Goal: Task Accomplishment & Management: Use online tool/utility

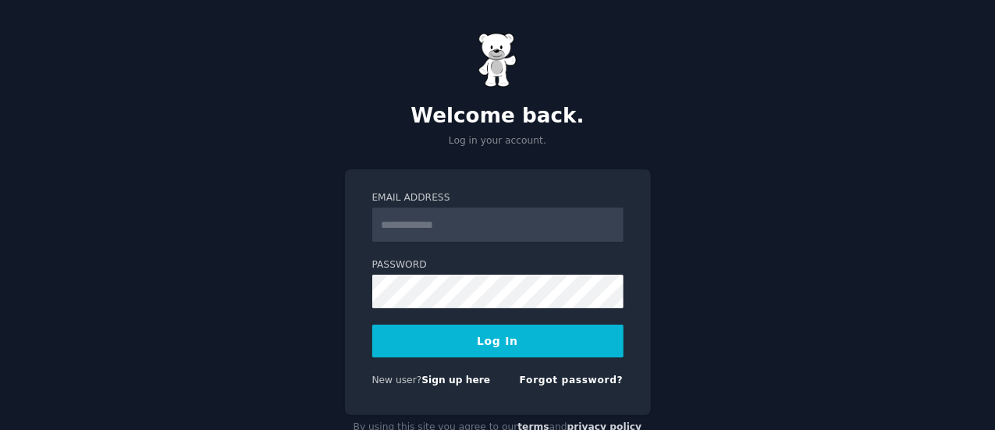
click at [477, 227] on input "Email Address" at bounding box center [497, 225] width 251 height 34
type input "**********"
click at [506, 334] on button "Log In" at bounding box center [497, 341] width 251 height 33
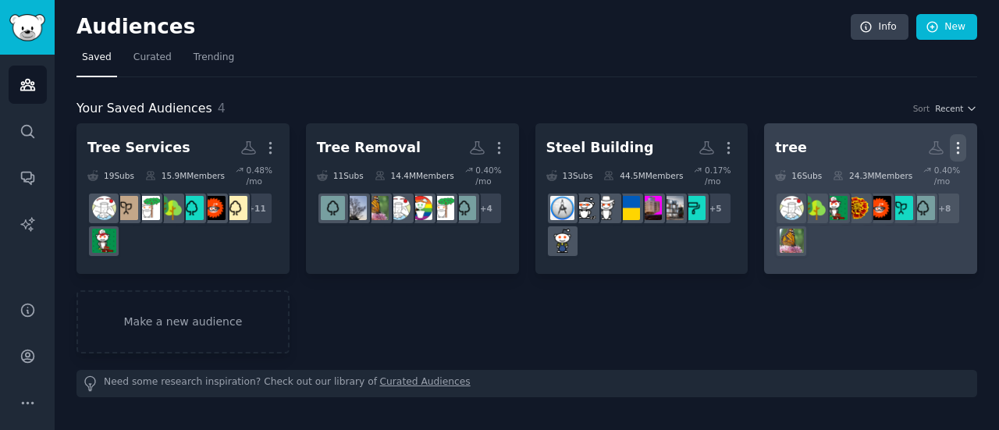
click at [955, 149] on icon "button" at bounding box center [958, 148] width 16 height 16
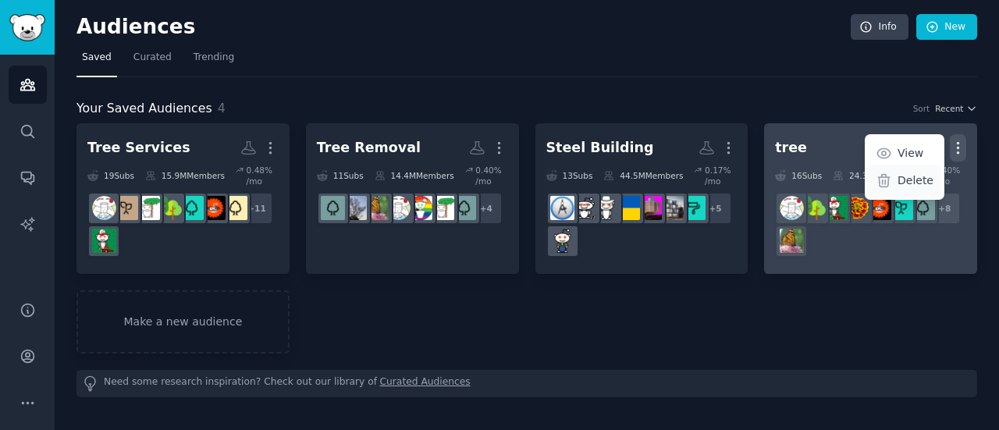
click at [928, 186] on p "Delete" at bounding box center [915, 180] width 36 height 16
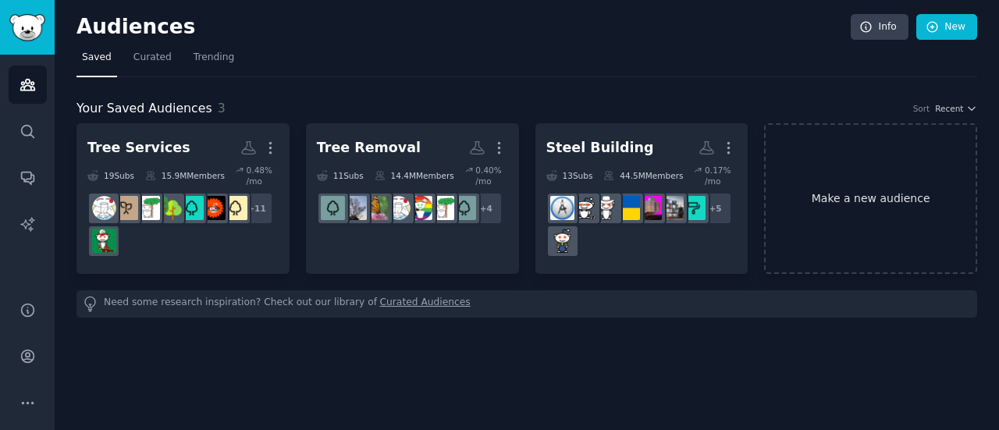
click at [822, 193] on link "Make a new audience" at bounding box center [870, 198] width 213 height 151
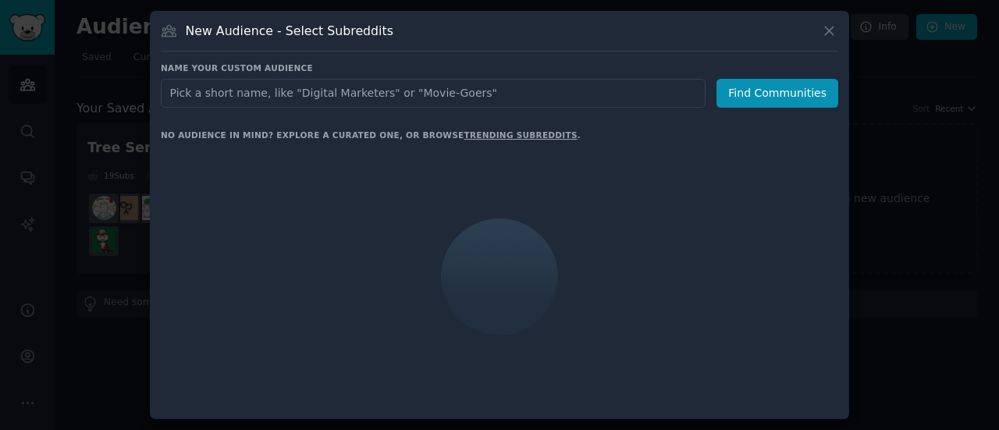
click at [328, 87] on input "text" at bounding box center [433, 93] width 545 height 29
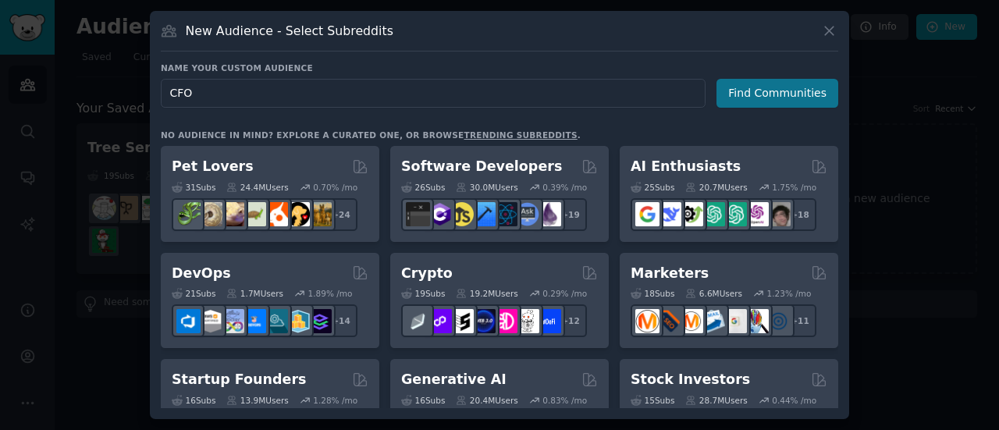
type input "CFO"
click at [821, 82] on button "Find Communities" at bounding box center [777, 93] width 122 height 29
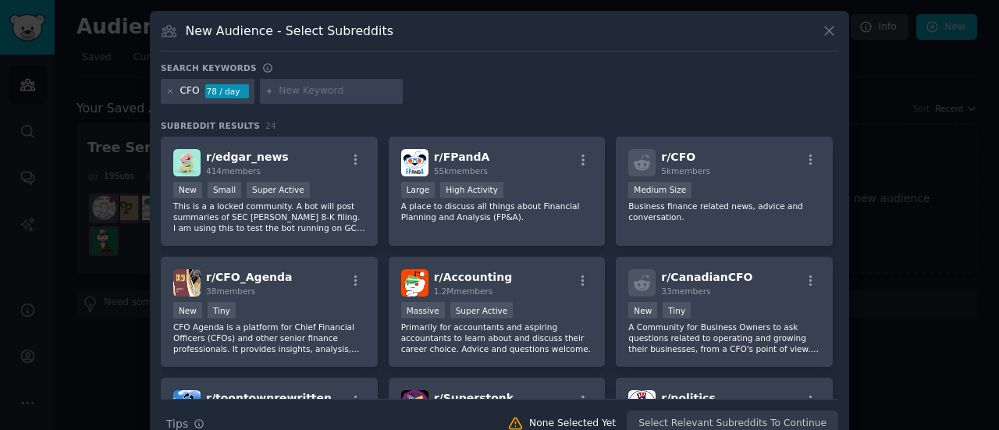
click at [323, 91] on input "text" at bounding box center [338, 91] width 119 height 14
type input "Virtual Services"
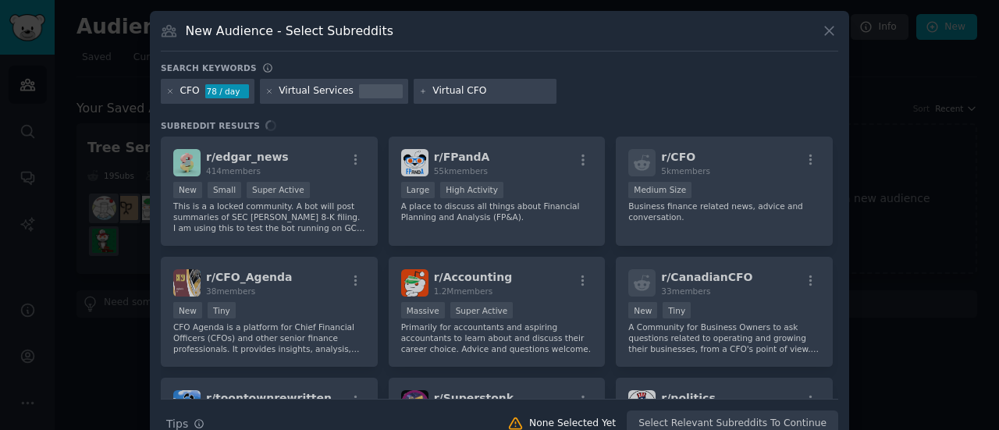
type input "Virtual CFO"
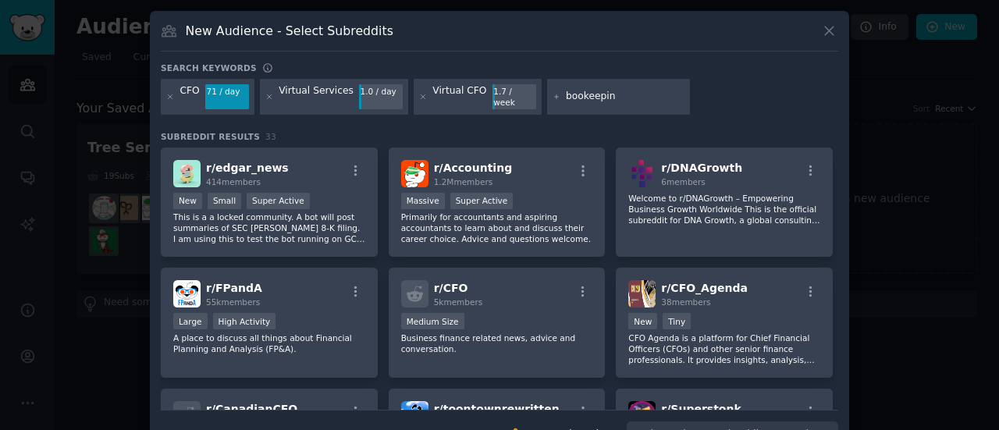
type input "bookeeping"
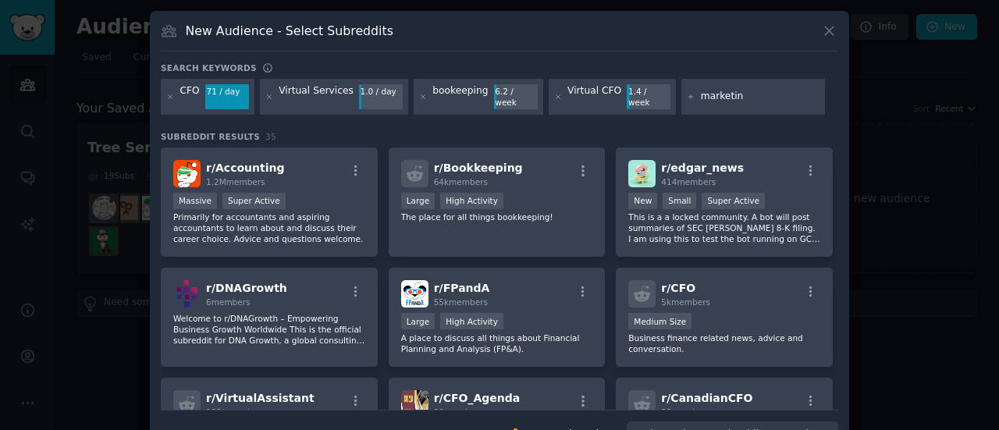
type input "marketing"
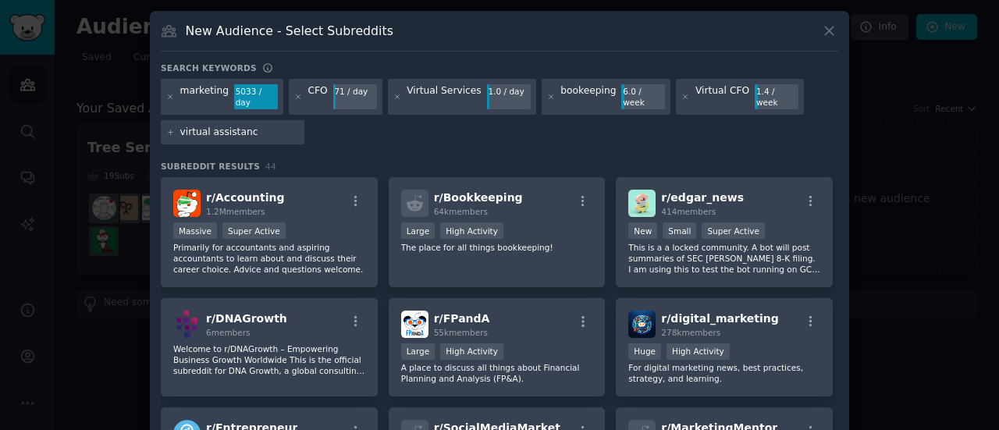
type input "virtual assistance"
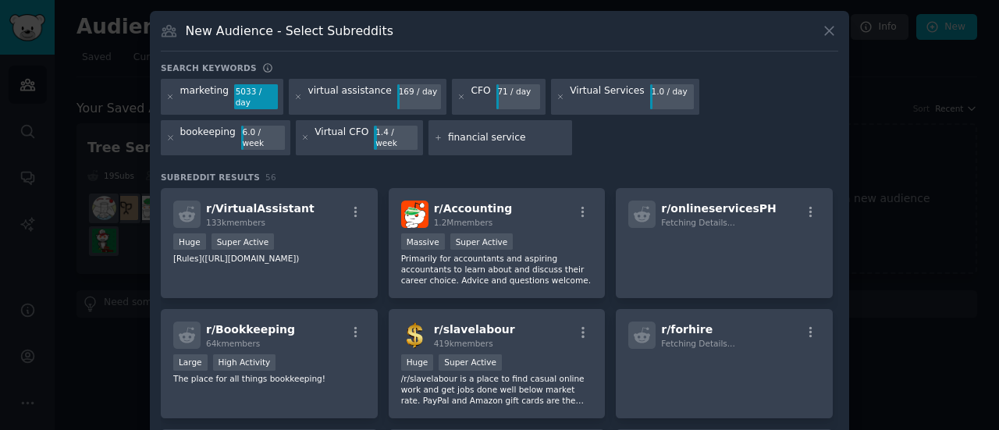
type input "financial services"
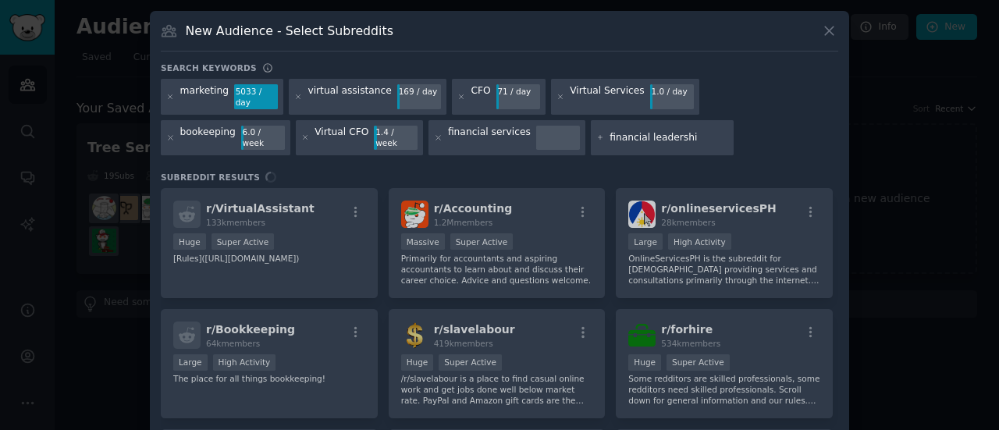
type input "financial leadership"
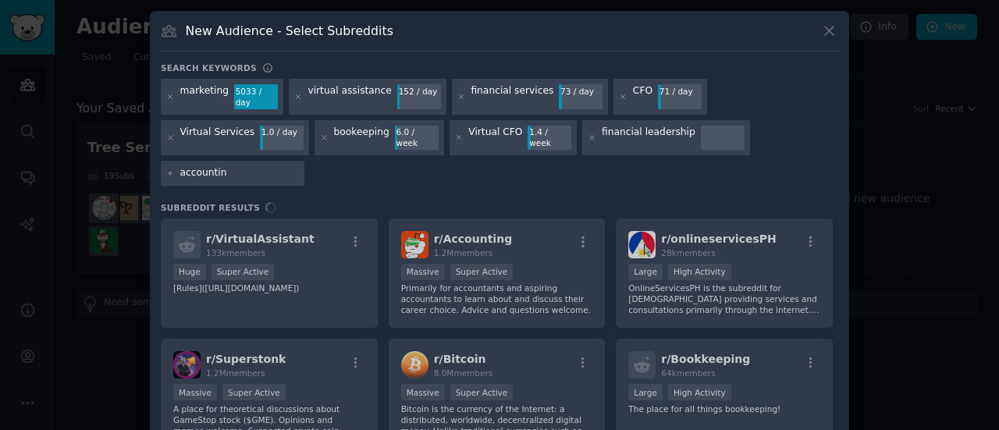
type input "accounting"
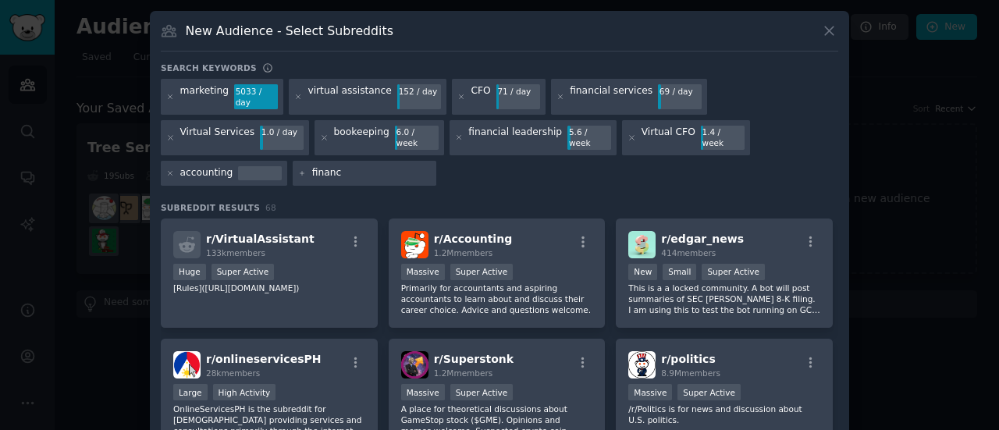
type input "finance"
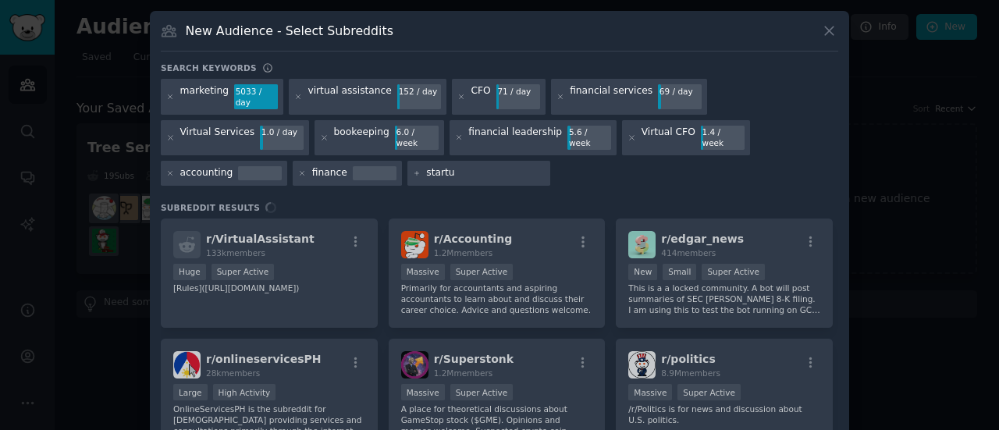
type input "startup"
type input "outsourcing"
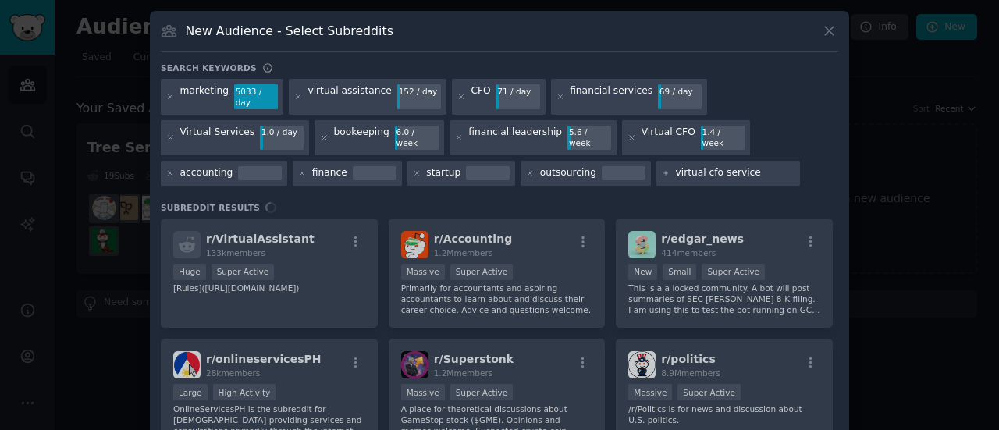
type input "virtual cfo services"
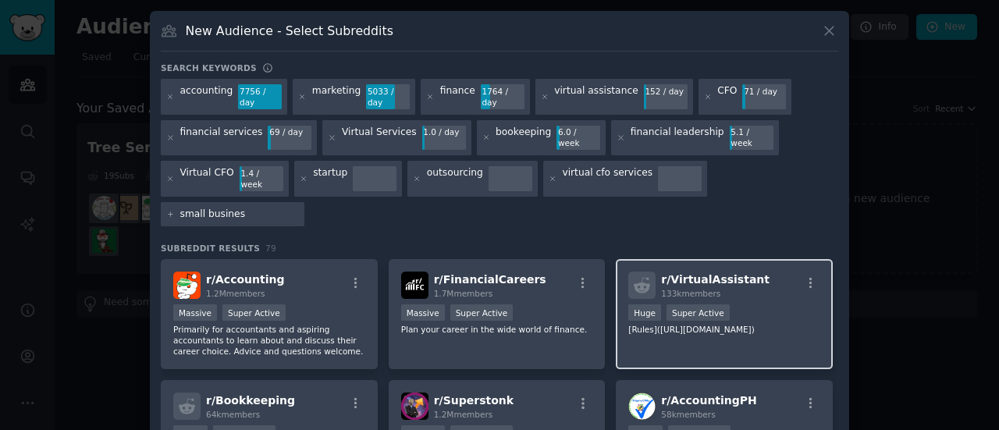
type input "small business"
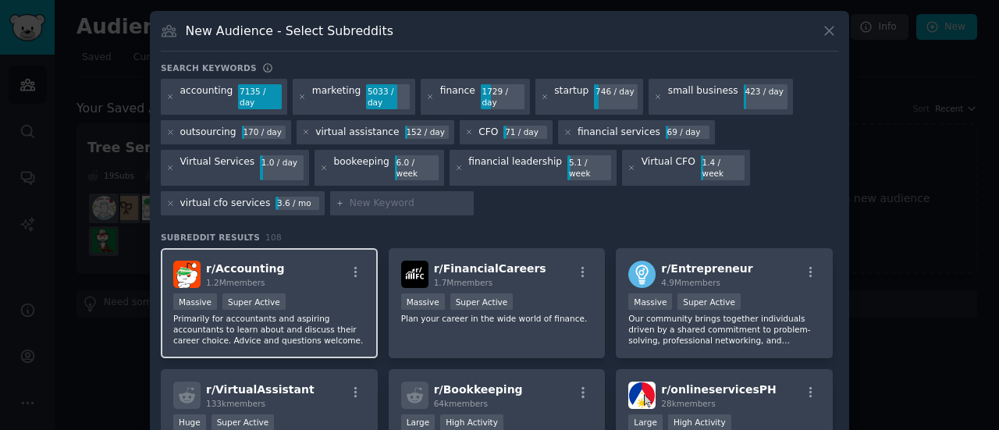
click at [335, 313] on p "Primarily for accountants and aspiring accountants to learn about and discuss t…" at bounding box center [269, 329] width 192 height 33
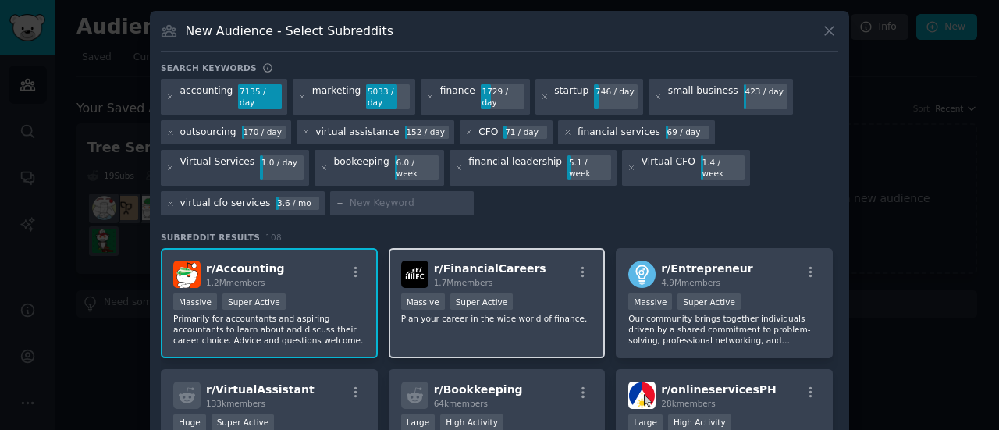
click at [538, 318] on div "r/ FinancialCareers 1.7M members Massive Super Active Plan your career in the w…" at bounding box center [497, 303] width 217 height 110
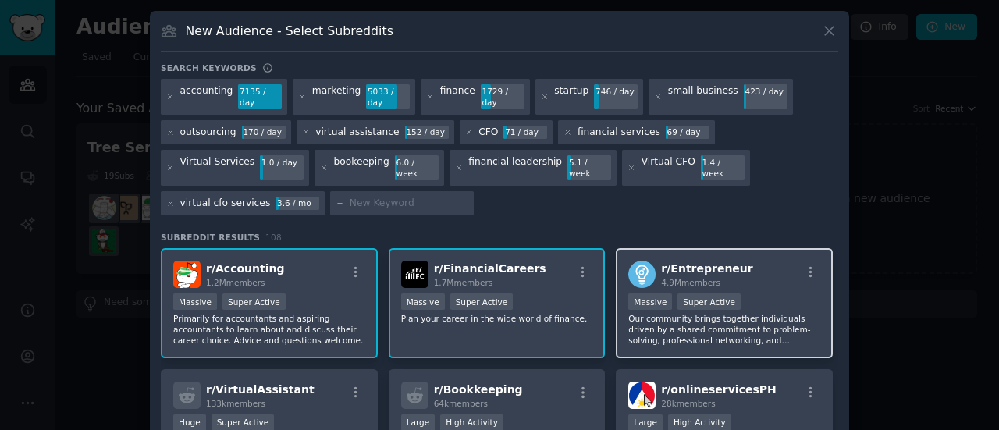
click at [755, 326] on div "r/ Entrepreneur 4.9M members Massive Super Active Our community brings together…" at bounding box center [724, 303] width 217 height 110
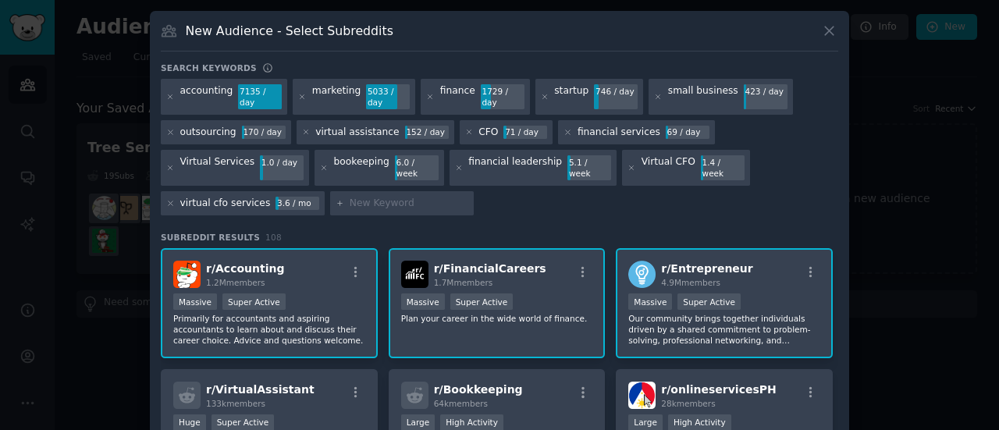
scroll to position [78, 0]
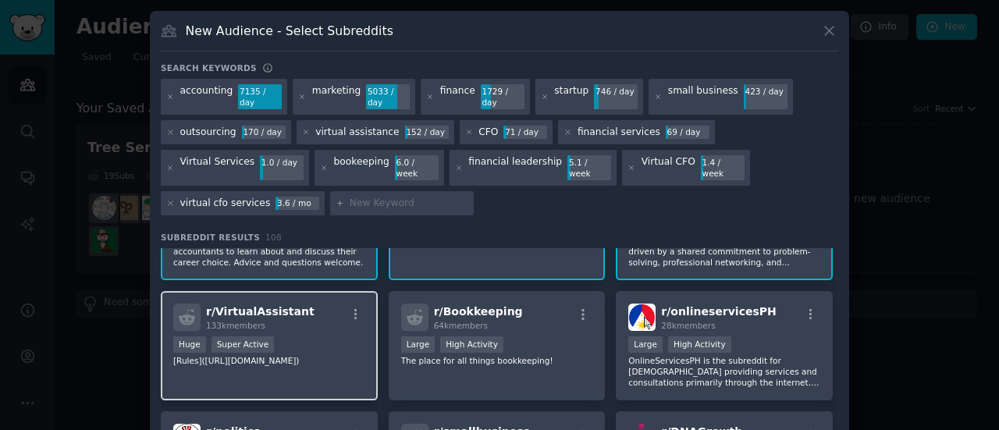
click at [296, 303] on div "r/ VirtualAssistant 133k members" at bounding box center [269, 316] width 192 height 27
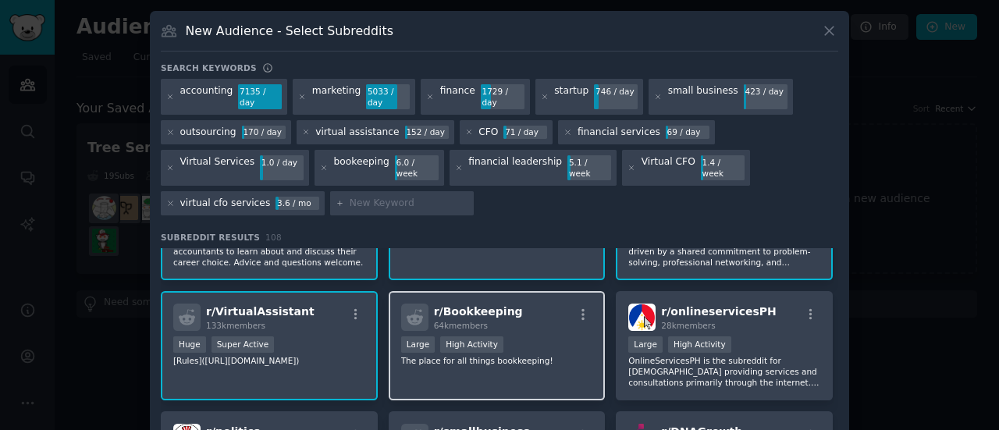
click at [520, 336] on div "Large High Activity" at bounding box center [497, 346] width 192 height 20
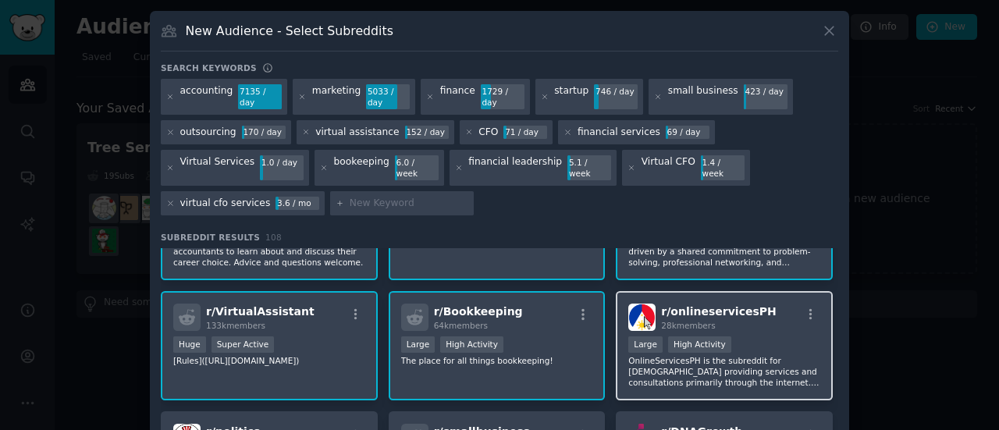
click at [768, 355] on p "OnlineServicesPH is the subreddit for [DEMOGRAPHIC_DATA] providing services and…" at bounding box center [724, 371] width 192 height 33
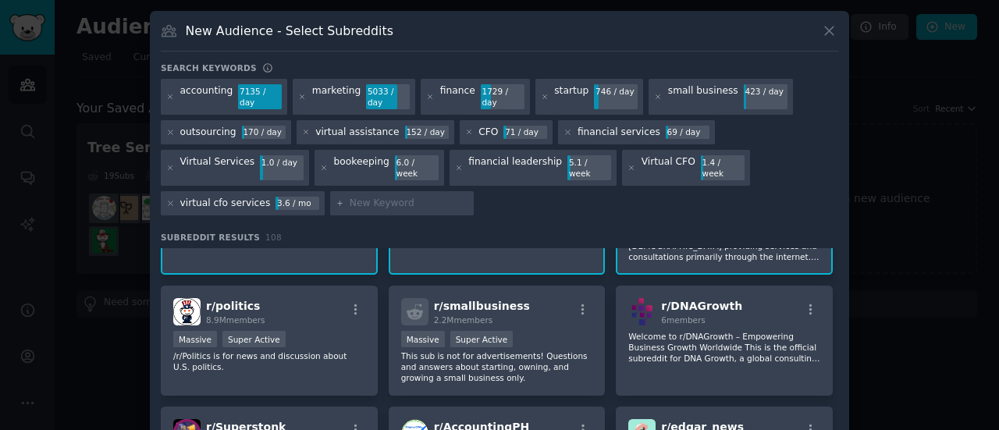
scroll to position [234, 0]
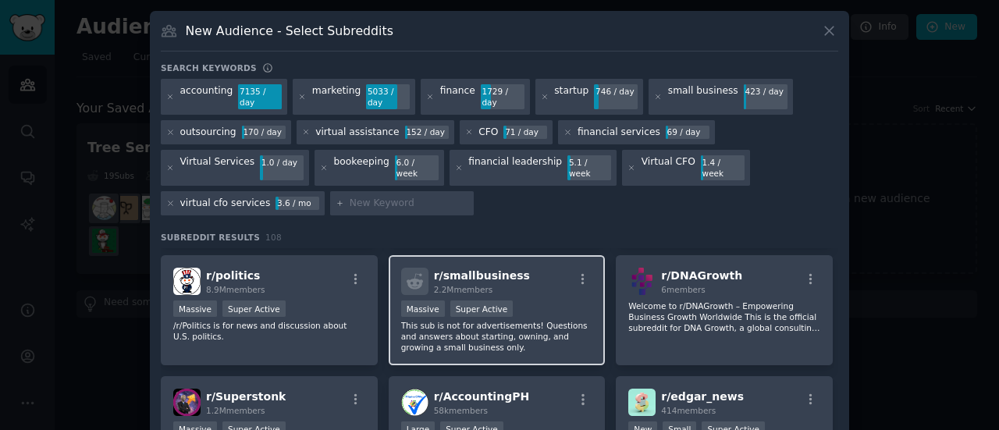
click at [552, 320] on p "This sub is not for advertisements! Questions and answers about starting, ownin…" at bounding box center [497, 336] width 192 height 33
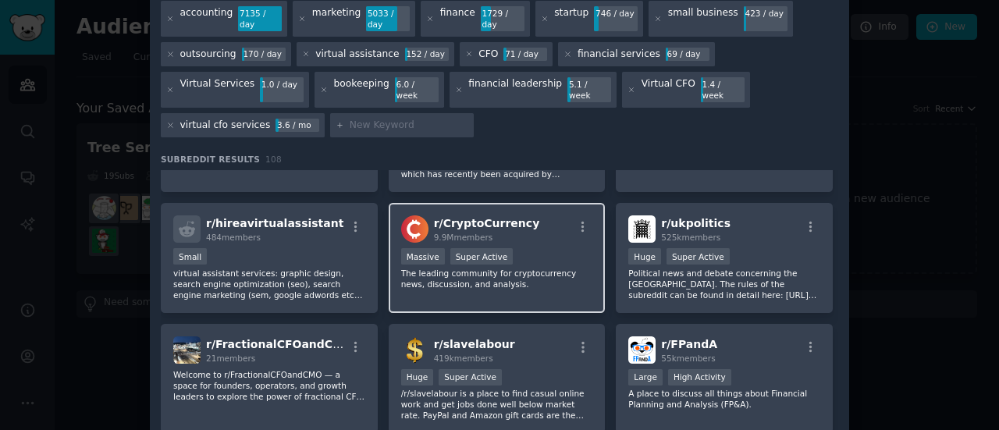
scroll to position [743, 0]
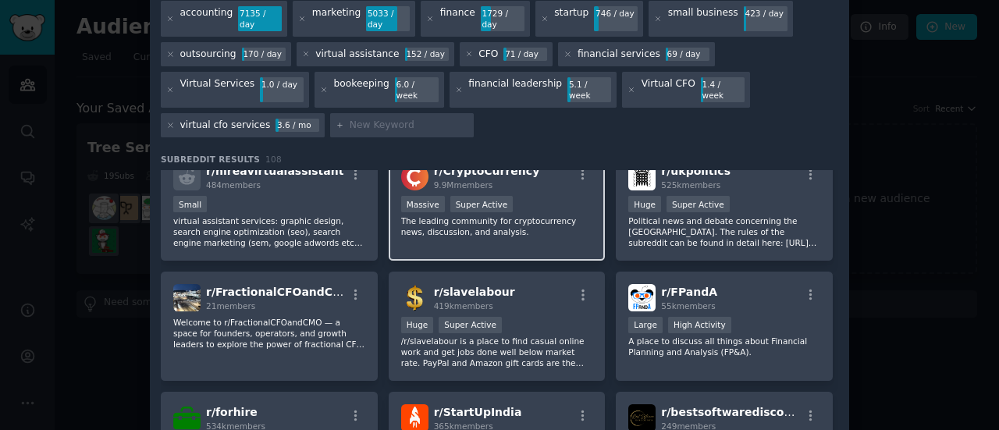
click at [538, 215] on p "The leading community for cryptocurrency news, discussion, and analysis." at bounding box center [497, 226] width 192 height 22
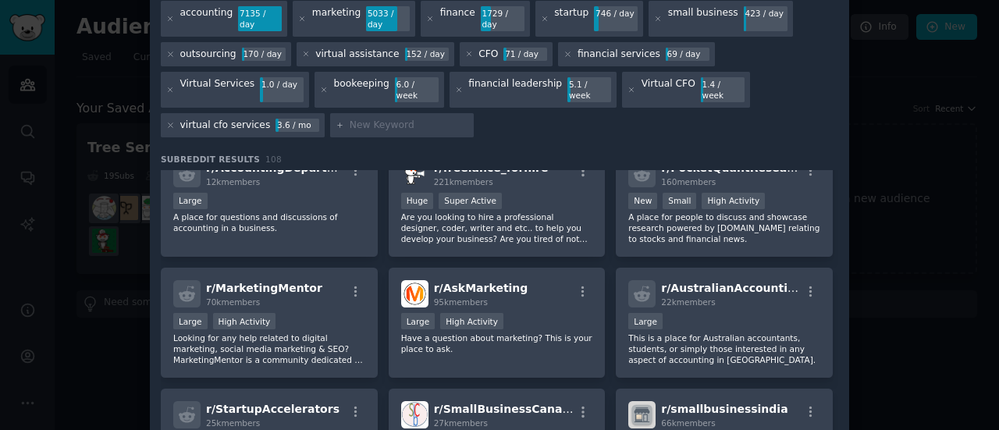
scroll to position [1133, 0]
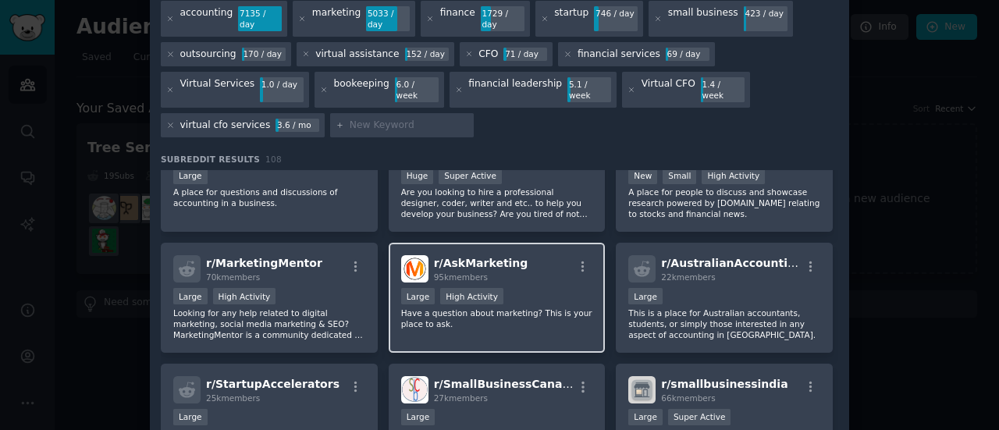
click at [532, 255] on div "r/ AskMarketing 95k members" at bounding box center [497, 268] width 192 height 27
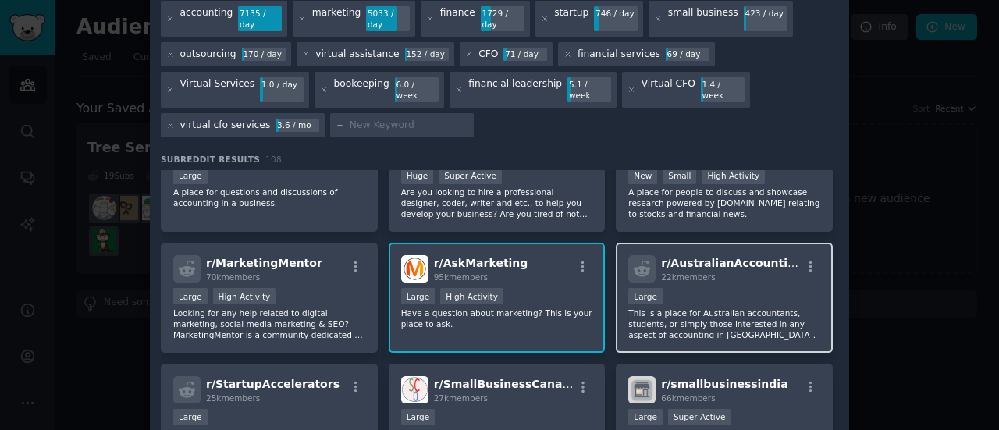
click at [741, 307] on p "This is a place for Australian accountants, students, or simply those intereste…" at bounding box center [724, 323] width 192 height 33
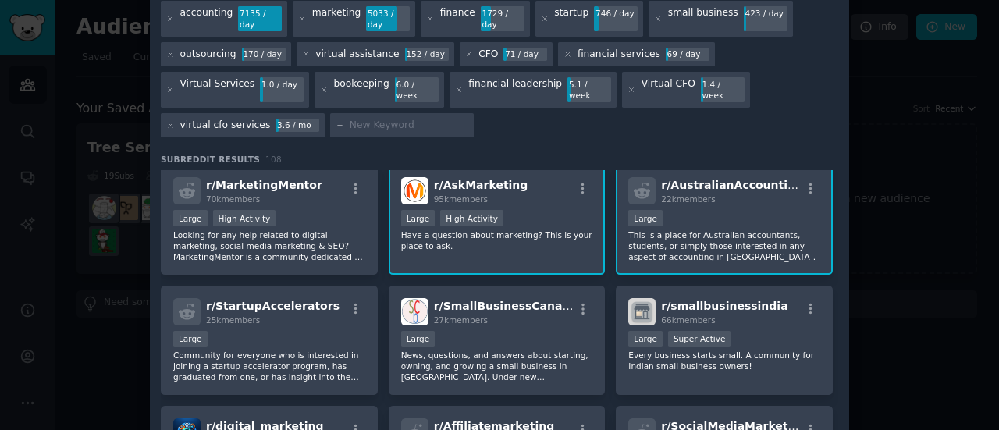
scroll to position [1289, 0]
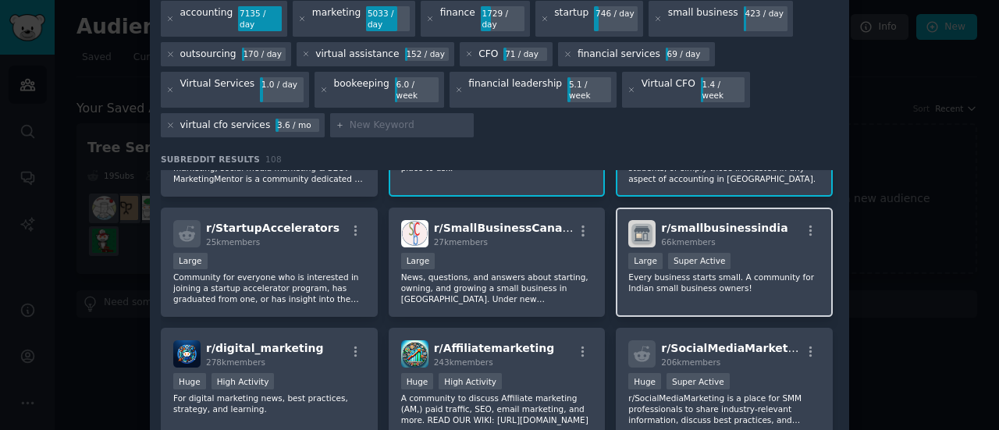
click at [749, 253] on div ">= 95th percentile for submissions / day Large Super Active" at bounding box center [724, 263] width 192 height 20
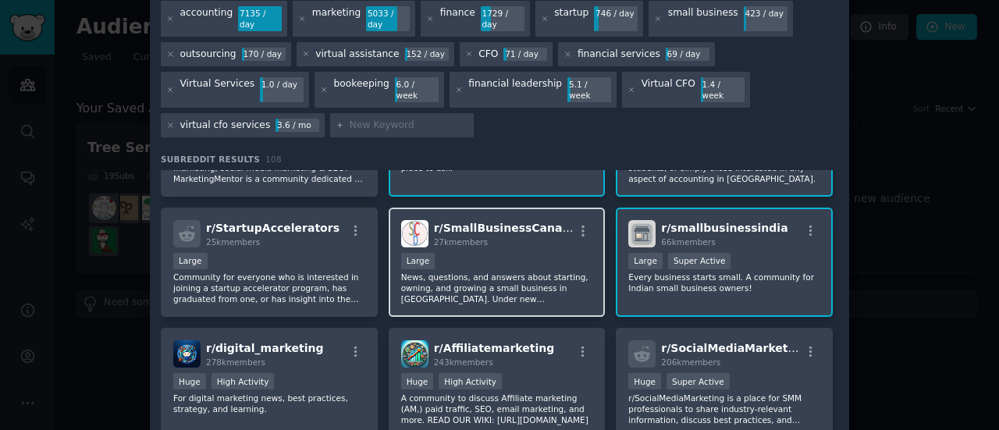
click at [537, 253] on div "Large" at bounding box center [497, 263] width 192 height 20
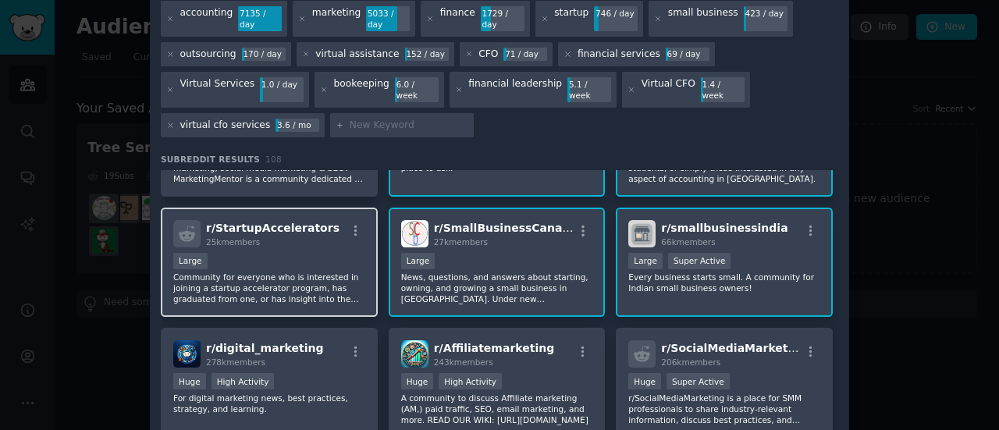
click at [346, 253] on div "Large" at bounding box center [269, 263] width 192 height 20
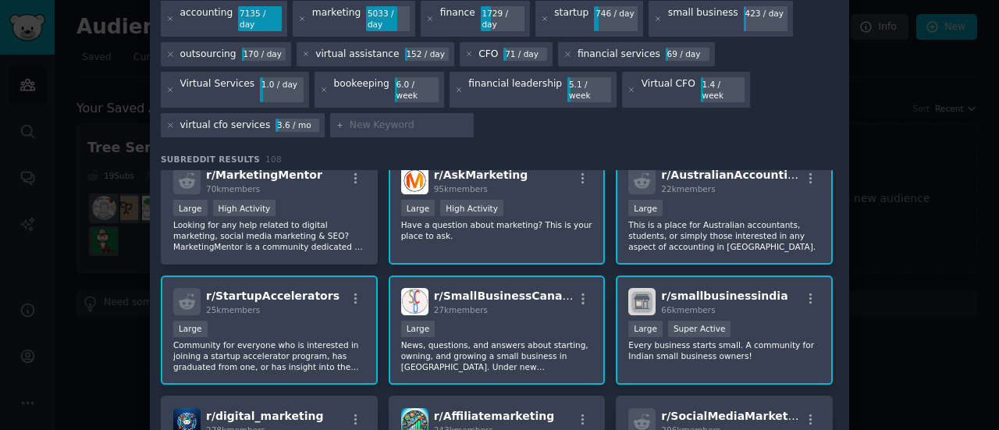
scroll to position [1133, 0]
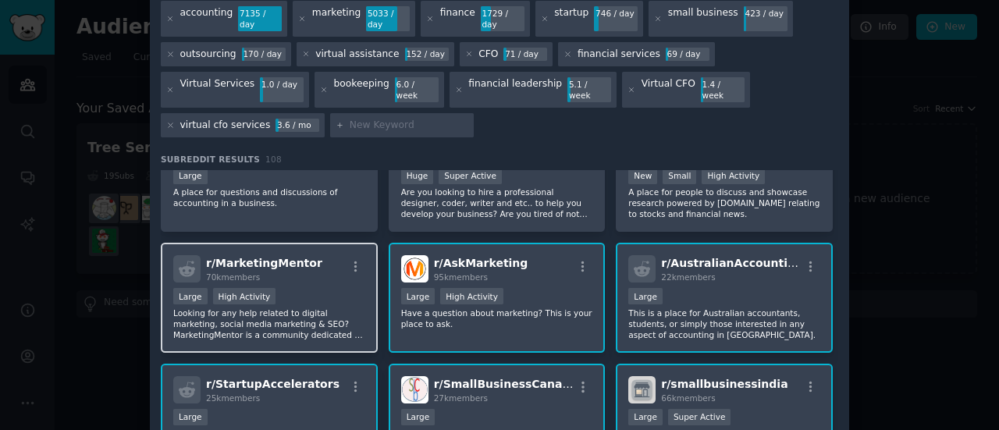
click at [333, 255] on div "r/ MarketingMentor 70k members" at bounding box center [269, 268] width 192 height 27
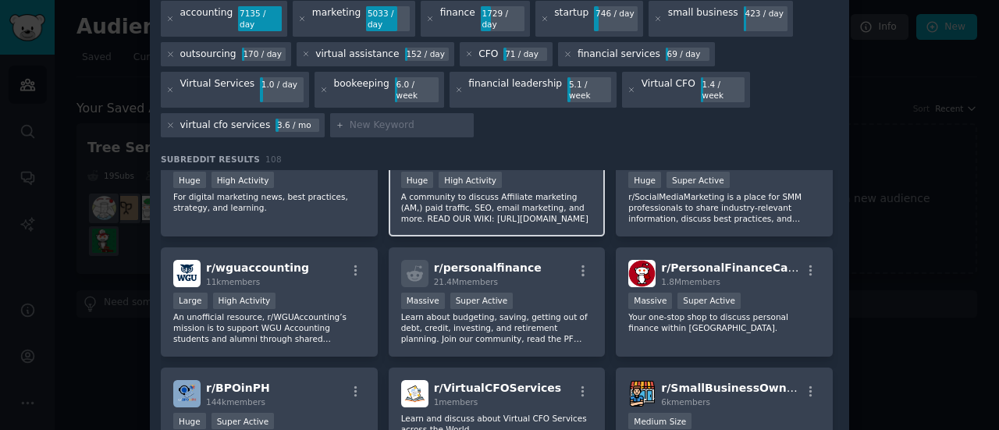
scroll to position [1523, 0]
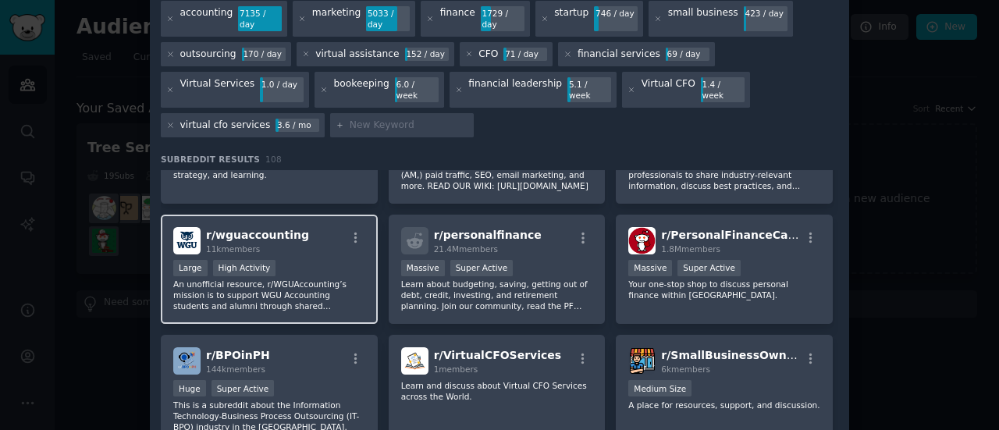
click at [340, 260] on div "Large High Activity" at bounding box center [269, 270] width 192 height 20
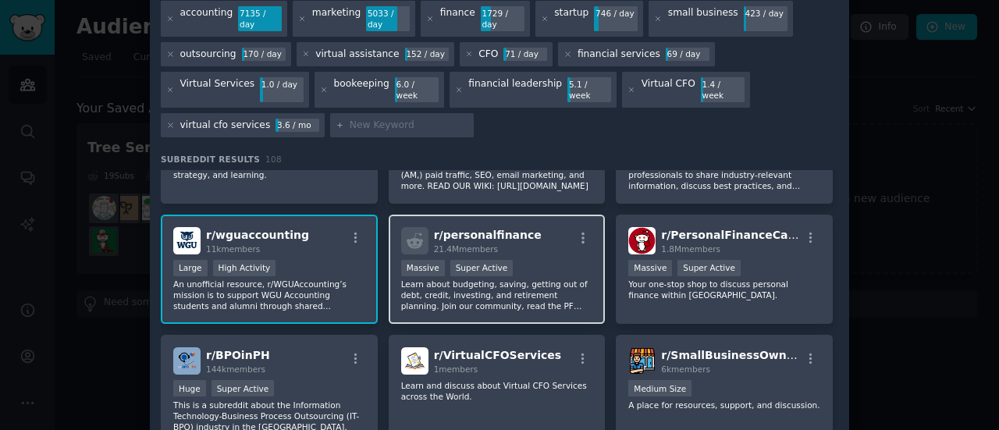
click at [545, 279] on p "Learn about budgeting, saving, getting out of debt, credit, investing, and reti…" at bounding box center [497, 295] width 192 height 33
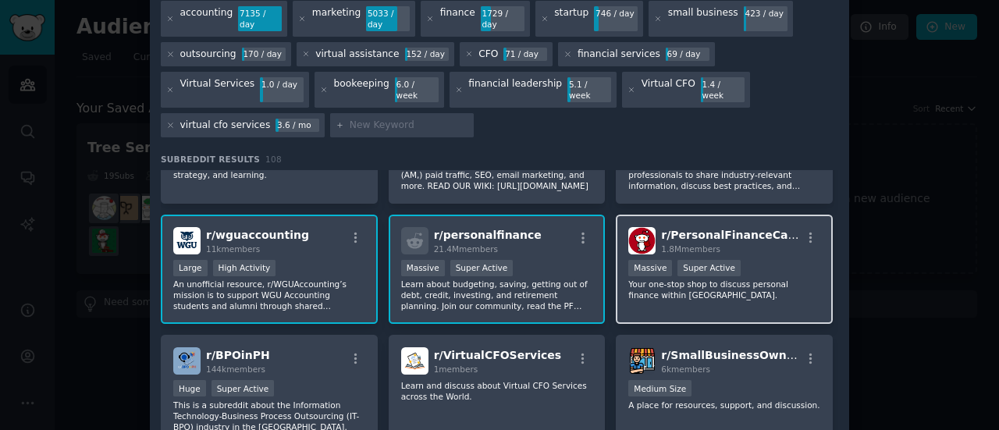
click at [722, 279] on p "Your one-stop shop to discuss personal finance within [GEOGRAPHIC_DATA]." at bounding box center [724, 290] width 192 height 22
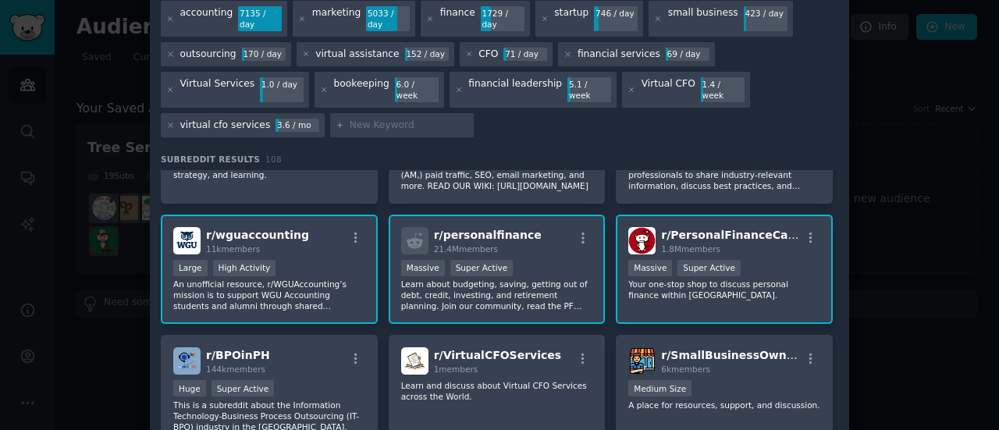
scroll to position [1601, 0]
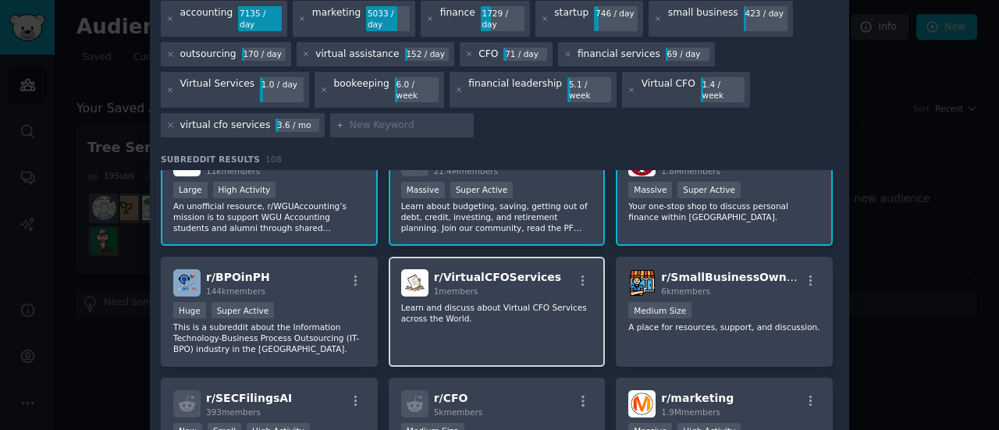
click at [508, 302] on p "Learn and discuss about Virtual CFO Services across the World." at bounding box center [497, 313] width 192 height 22
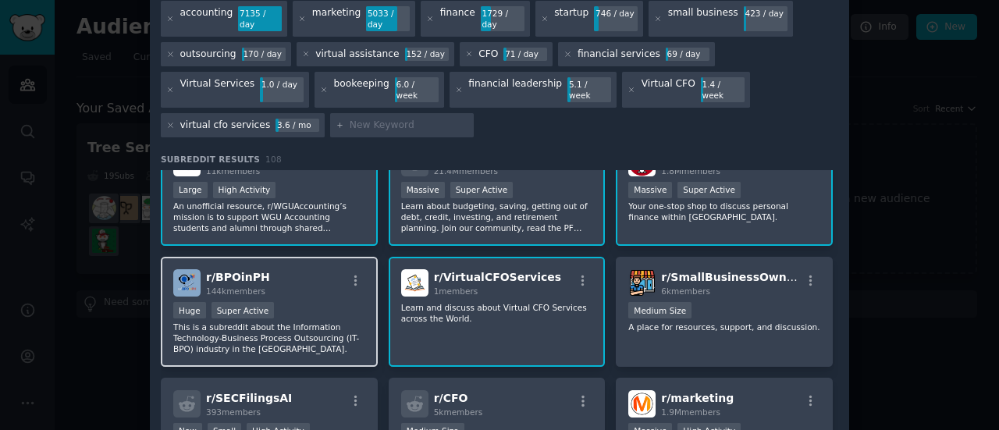
click at [325, 302] on div "Huge Super Active" at bounding box center [269, 312] width 192 height 20
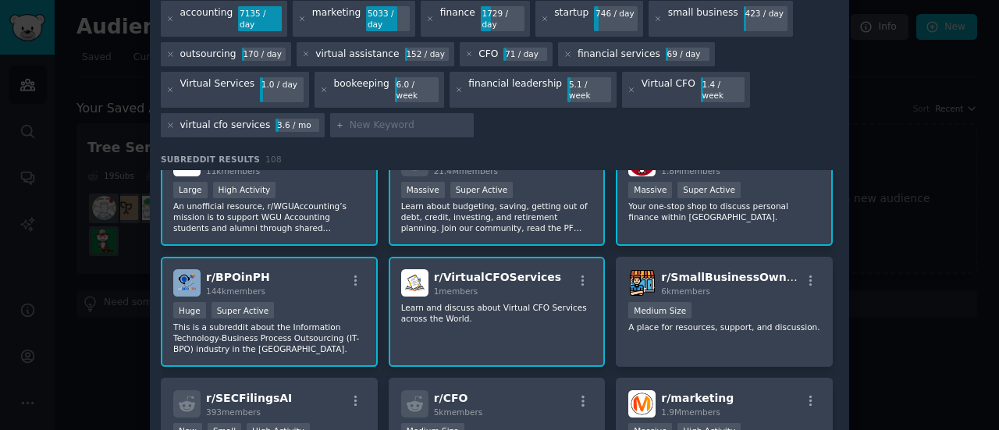
click at [298, 302] on div "Huge Super Active" at bounding box center [269, 312] width 192 height 20
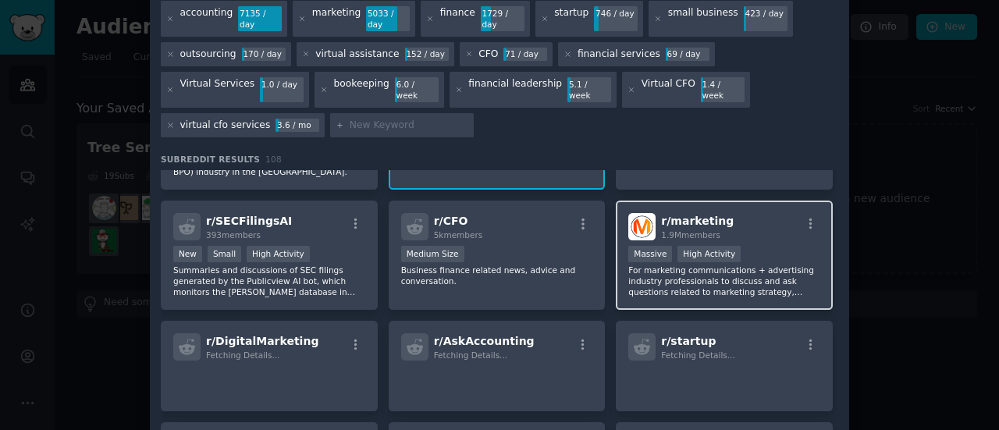
scroll to position [1799, 0]
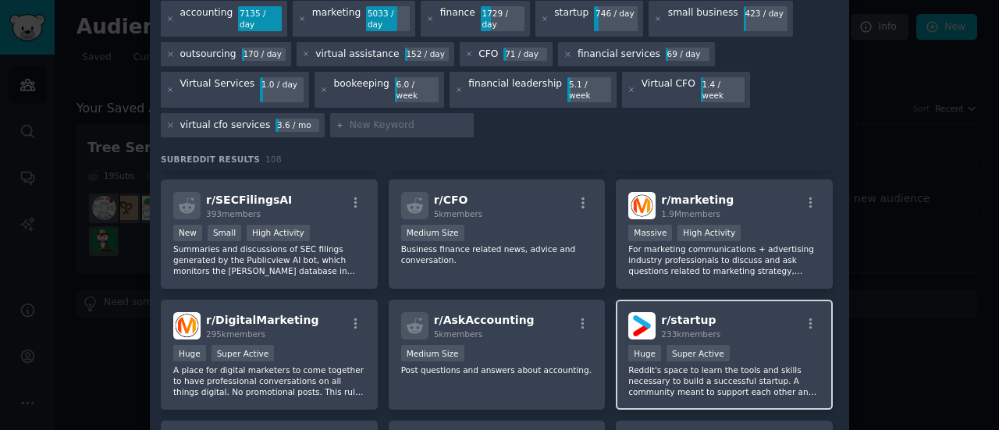
click at [774, 345] on div "Huge Super Active" at bounding box center [724, 355] width 192 height 20
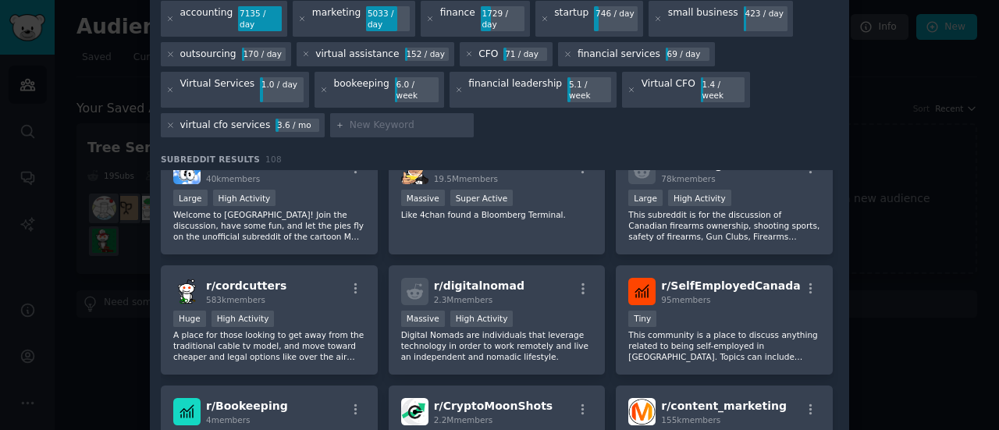
scroll to position [118, 0]
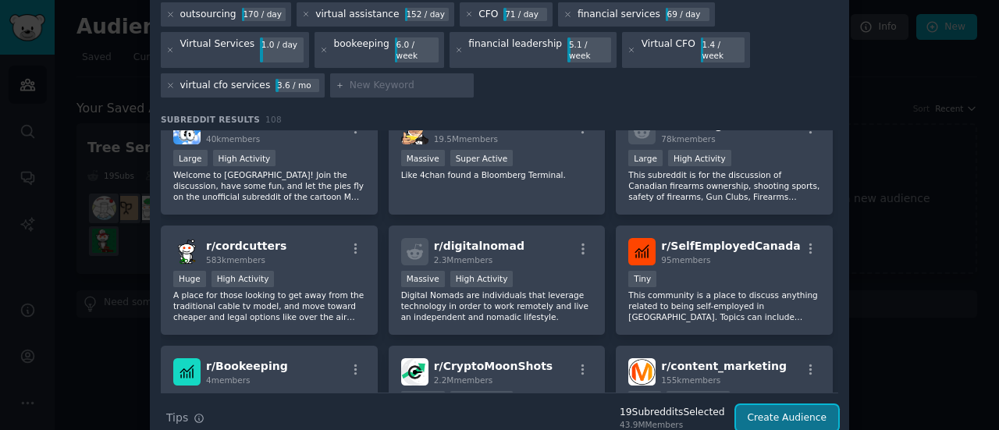
click at [808, 405] on button "Create Audience" at bounding box center [787, 418] width 103 height 27
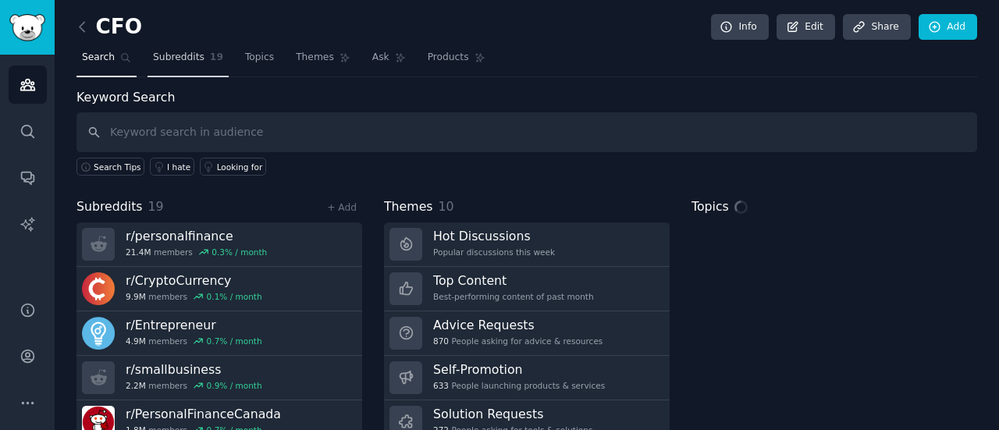
click at [187, 60] on span "Subreddits" at bounding box center [178, 58] width 51 height 14
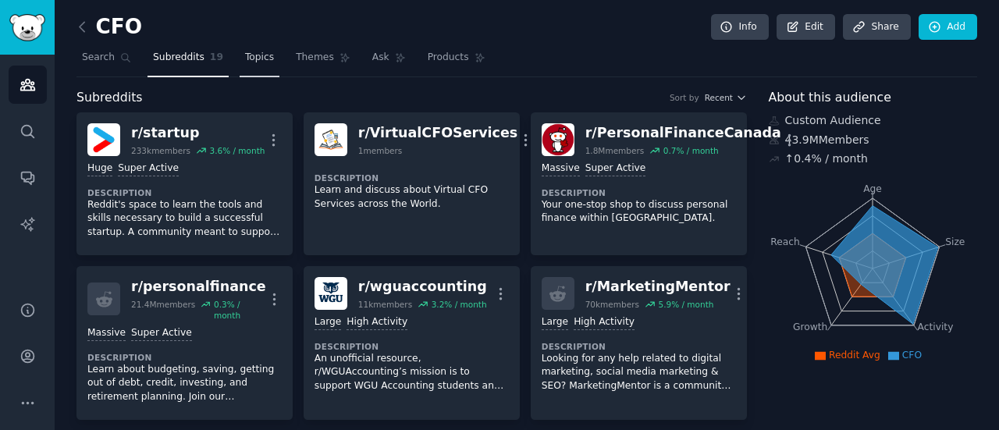
click at [245, 63] on span "Topics" at bounding box center [259, 58] width 29 height 14
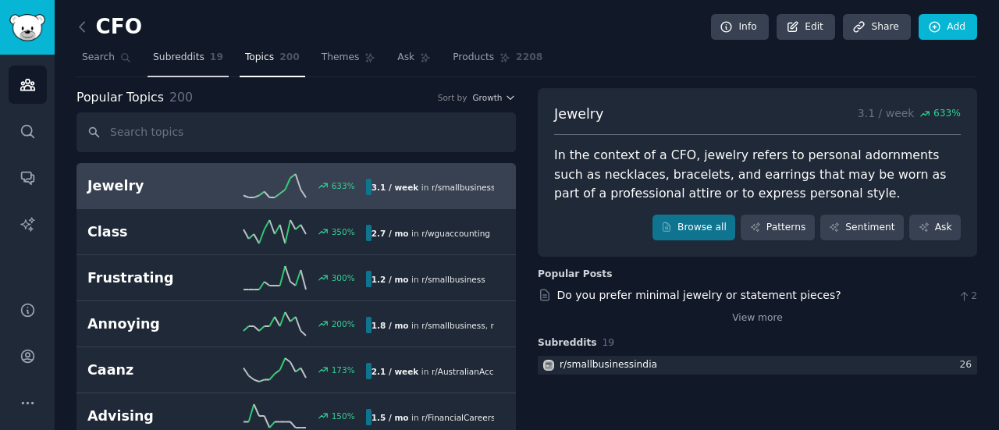
click at [183, 66] on link "Subreddits 19" at bounding box center [187, 61] width 81 height 32
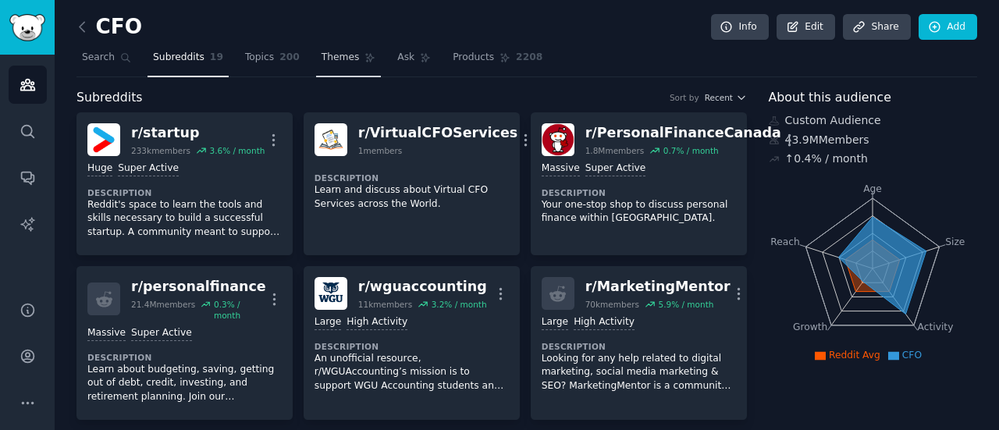
click at [346, 68] on link "Themes" at bounding box center [349, 61] width 66 height 32
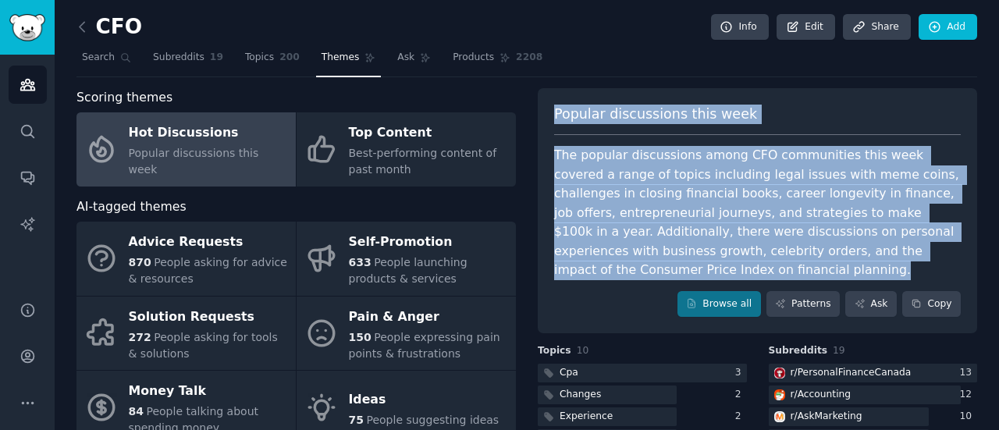
drag, startPoint x: 552, startPoint y: 115, endPoint x: 669, endPoint y: 268, distance: 192.6
click at [669, 268] on div "Popular discussions this week The popular discussions among CFO communities thi…" at bounding box center [757, 211] width 439 height 246
copy div "Popular discussions this week The popular discussions among CFO communities thi…"
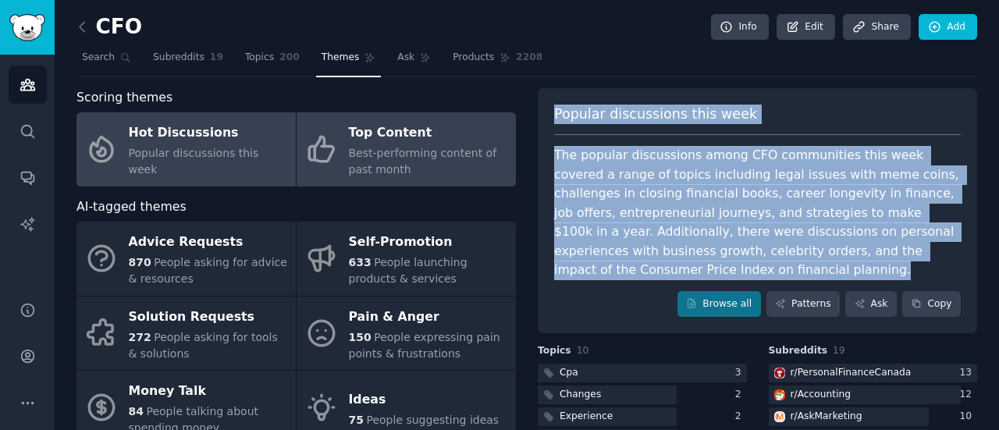
click at [330, 151] on icon at bounding box center [321, 149] width 24 height 25
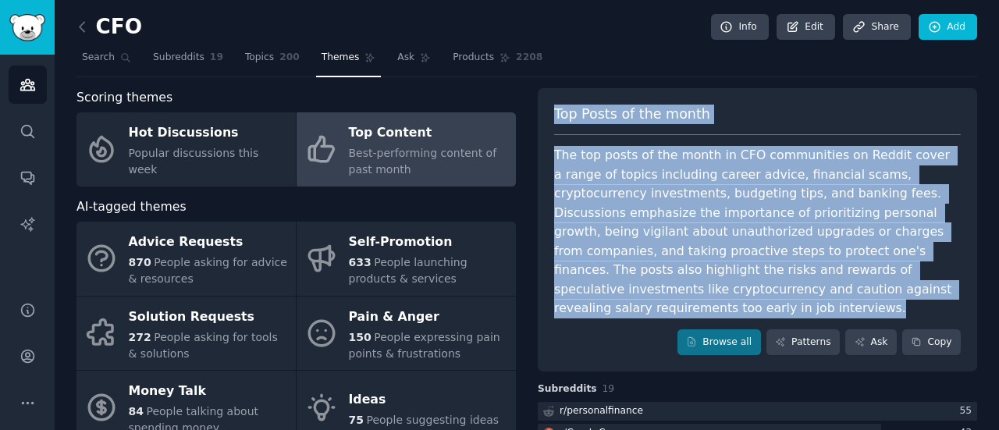
drag, startPoint x: 554, startPoint y: 109, endPoint x: 949, endPoint y: 285, distance: 432.1
click at [949, 285] on div "Top Posts of the month The top posts of the month in CFO communities on Reddit …" at bounding box center [757, 230] width 439 height 284
copy div "Top Posts of the month The top posts of the month in CFO communities on Reddit …"
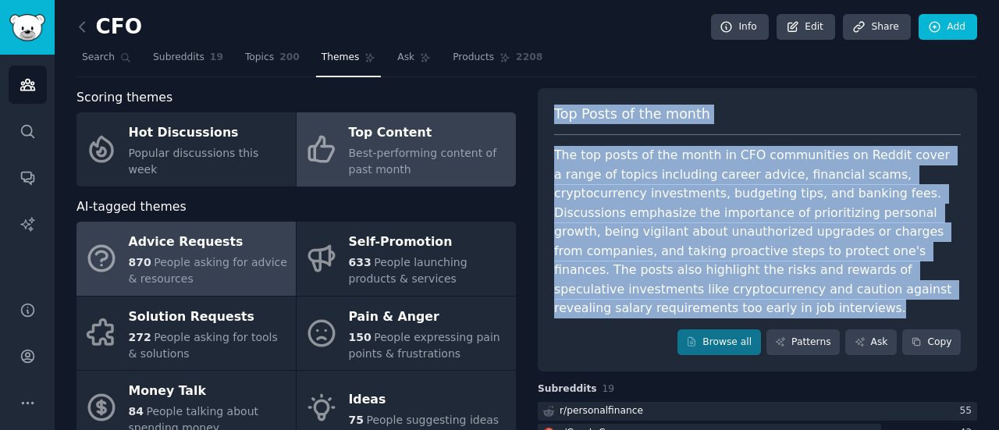
click at [248, 259] on span "People asking for advice & resources" at bounding box center [208, 270] width 158 height 29
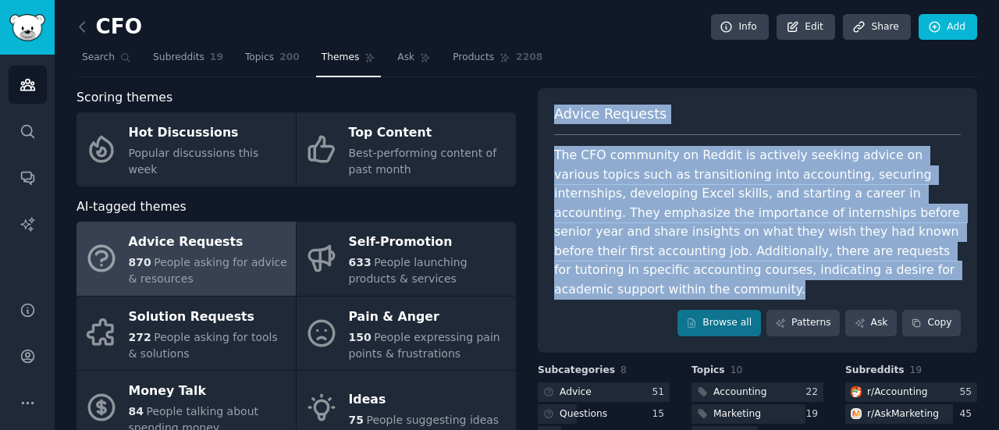
drag, startPoint x: 553, startPoint y: 113, endPoint x: 895, endPoint y: 269, distance: 375.7
click at [895, 269] on div "Advice Requests The CFO community on Reddit is actively seeking advice on vario…" at bounding box center [757, 220] width 439 height 264
copy div "Advice Requests The CFO community on Reddit is actively seeking advice on vario…"
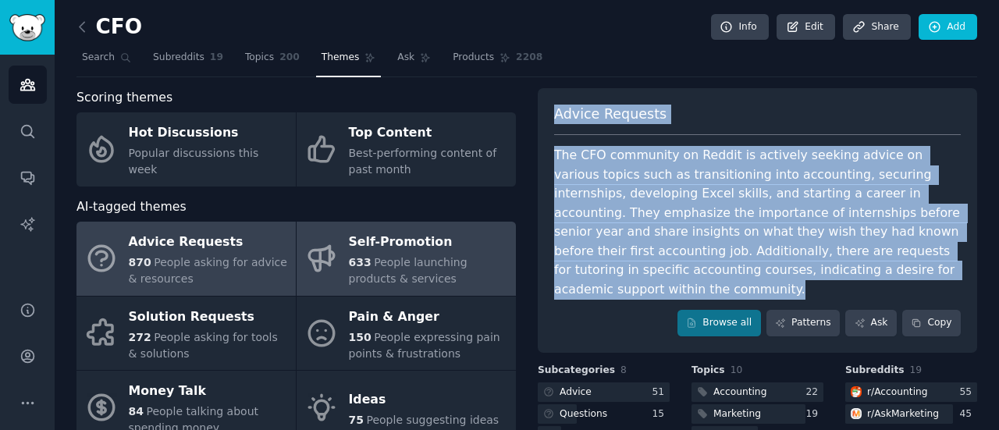
click at [402, 264] on span "People launching products & services" at bounding box center [408, 270] width 119 height 29
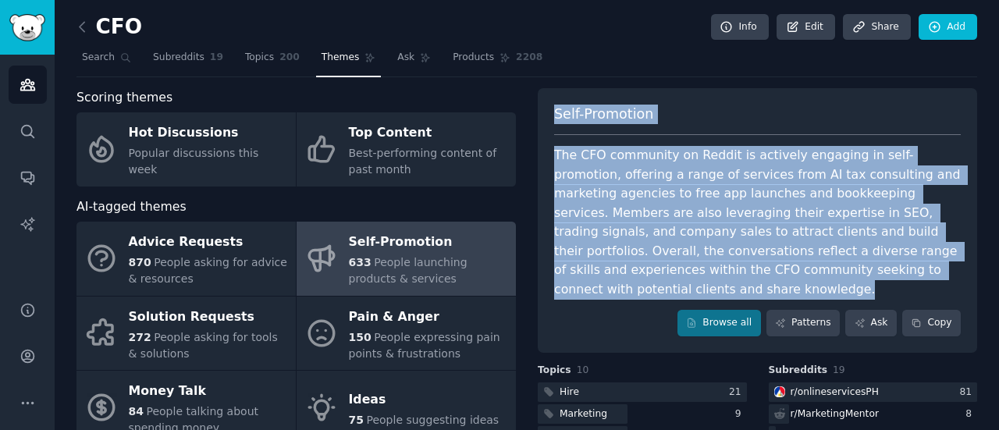
drag, startPoint x: 554, startPoint y: 109, endPoint x: 875, endPoint y: 269, distance: 358.3
click at [875, 269] on div "Self-Promotion The CFO community on Reddit is actively engaging in self-promoti…" at bounding box center [757, 220] width 439 height 264
copy div "Self-Promotion The CFO community on Reddit is actively engaging in self-promoti…"
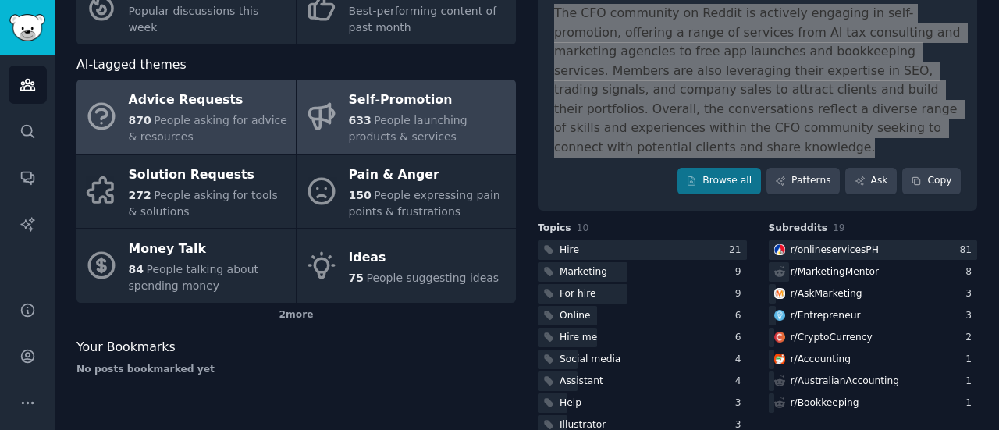
scroll to position [94, 0]
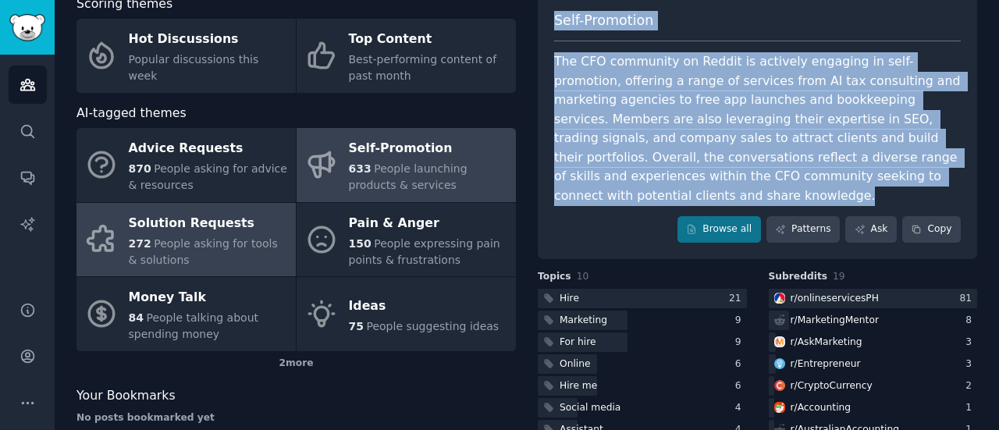
click at [236, 213] on div "Solution Requests" at bounding box center [208, 223] width 159 height 25
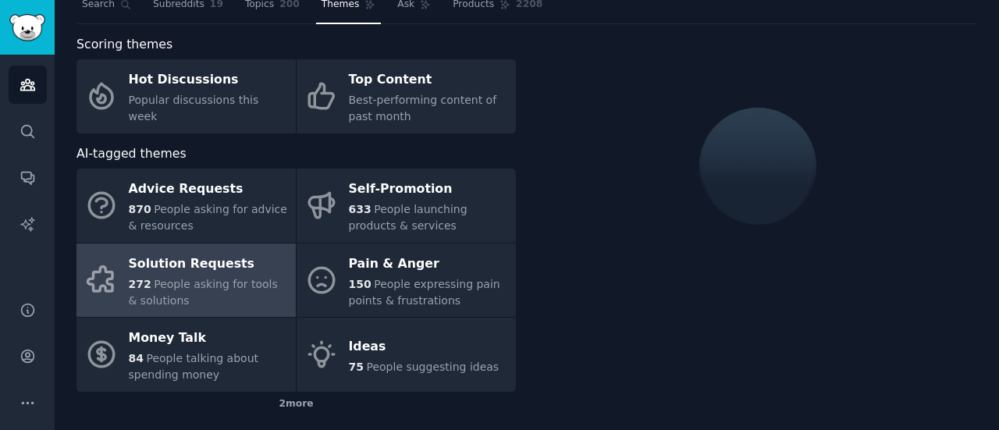
scroll to position [78, 0]
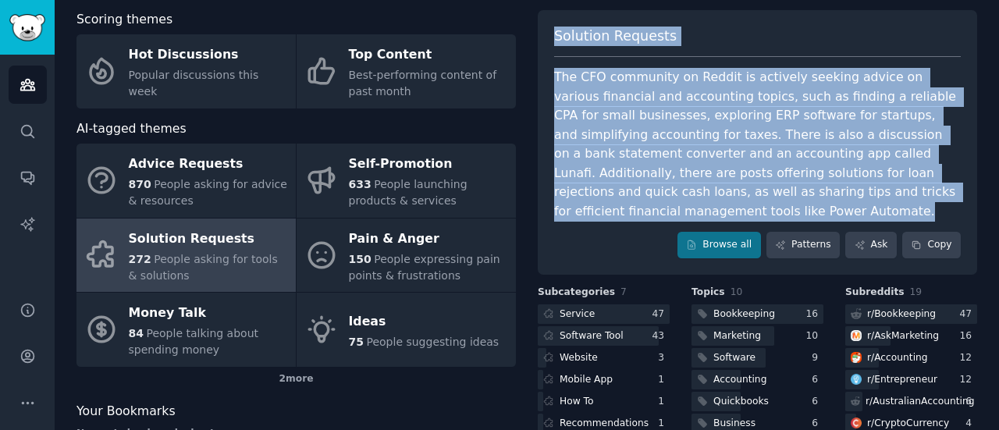
drag, startPoint x: 556, startPoint y: 36, endPoint x: 634, endPoint y: 218, distance: 197.8
click at [634, 218] on div "Solution Requests The CFO community on Reddit is actively seeking advice on var…" at bounding box center [757, 142] width 439 height 264
copy div "Solution Requests The CFO community on Reddit is actively seeking advice on var…"
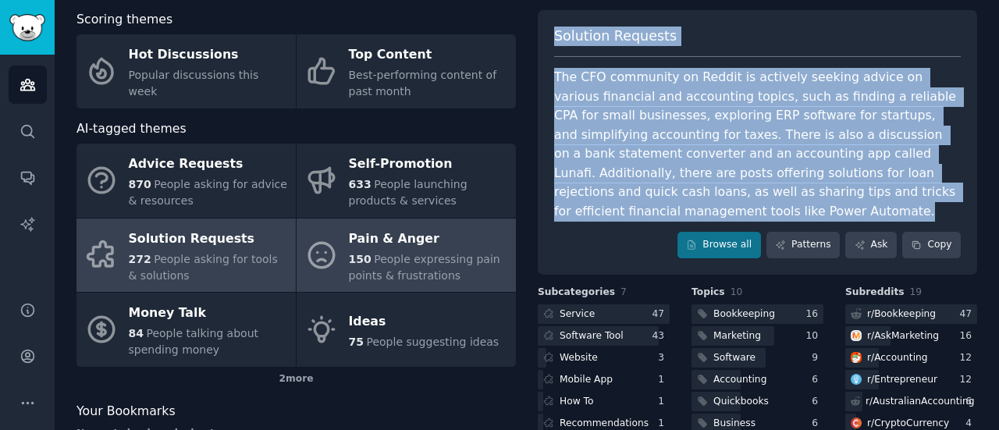
click at [380, 262] on span "People expressing pain points & frustrations" at bounding box center [424, 267] width 151 height 29
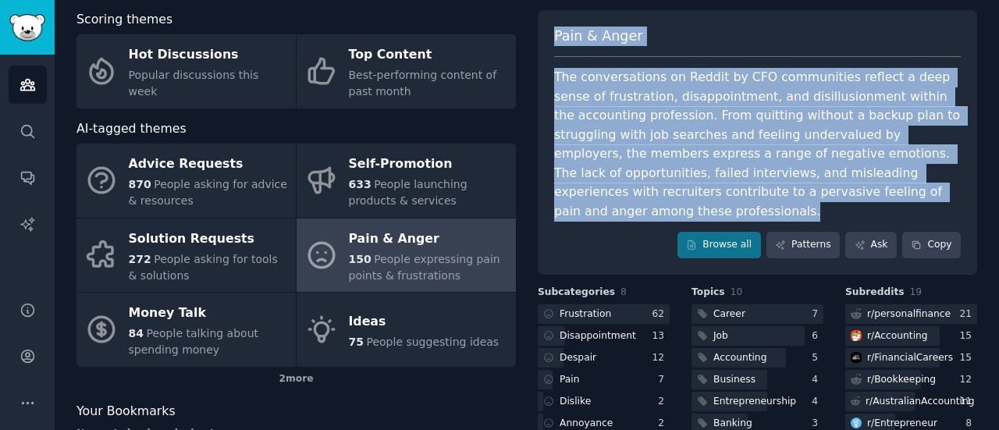
drag, startPoint x: 554, startPoint y: 35, endPoint x: 869, endPoint y: 190, distance: 351.0
click at [869, 190] on div "Pain & Anger The conversations on Reddit by CFO communities reflect a deep sens…" at bounding box center [757, 142] width 439 height 264
copy div "Pain & Anger The conversations on Reddit by CFO communities reflect a deep sens…"
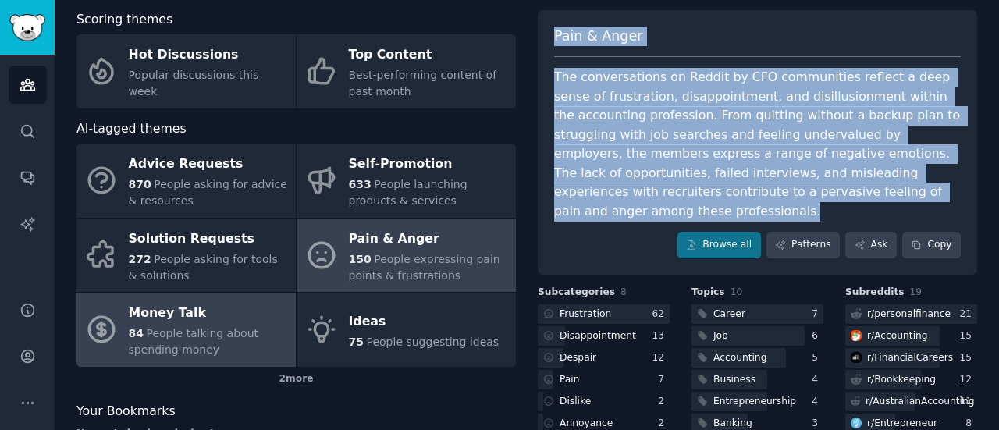
click at [220, 318] on div "Money Talk" at bounding box center [208, 313] width 159 height 25
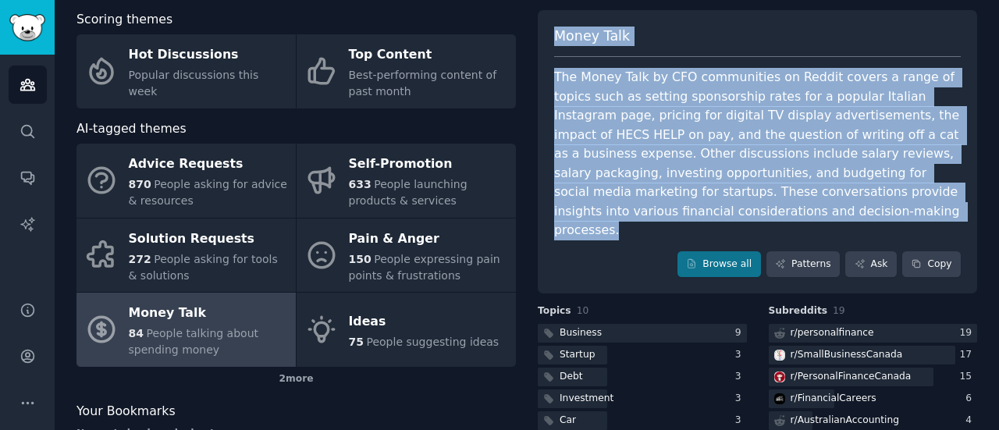
drag, startPoint x: 556, startPoint y: 35, endPoint x: 747, endPoint y: 215, distance: 262.8
click at [747, 215] on div "Money Talk The Money Talk by CFO communities on Reddit covers a range of topics…" at bounding box center [757, 152] width 439 height 284
copy div "Money Talk The Money Talk by CFO communities on Reddit covers a range of topics…"
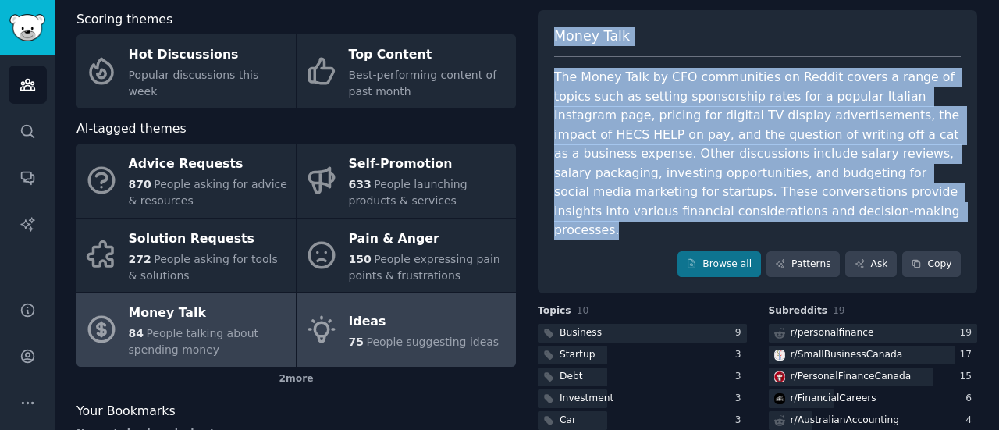
click at [396, 357] on link "Ideas 75 People suggesting ideas" at bounding box center [405, 330] width 219 height 74
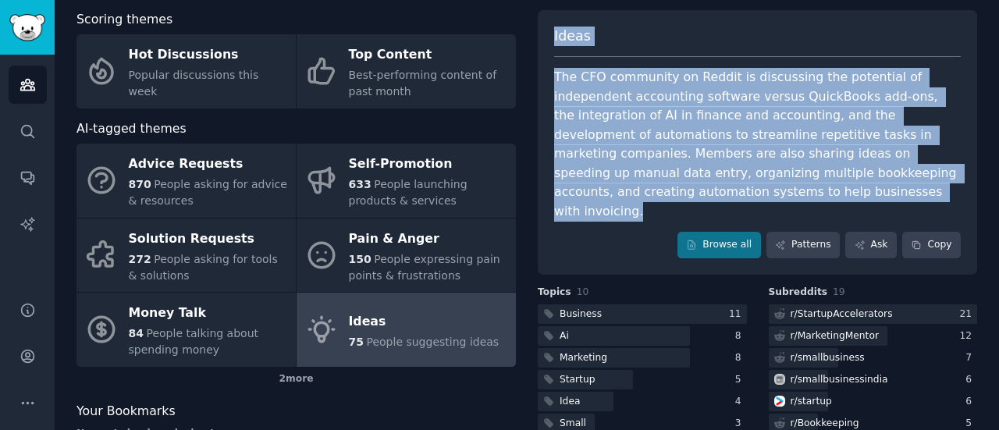
drag, startPoint x: 552, startPoint y: 34, endPoint x: 735, endPoint y: 183, distance: 236.2
click at [735, 183] on div "Ideas The CFO community on Reddit is discussing the potential of independent ac…" at bounding box center [757, 142] width 439 height 264
copy div "Ideas The CFO community on Reddit is discussing the potential of independent ac…"
